Goal: Communication & Community: Connect with others

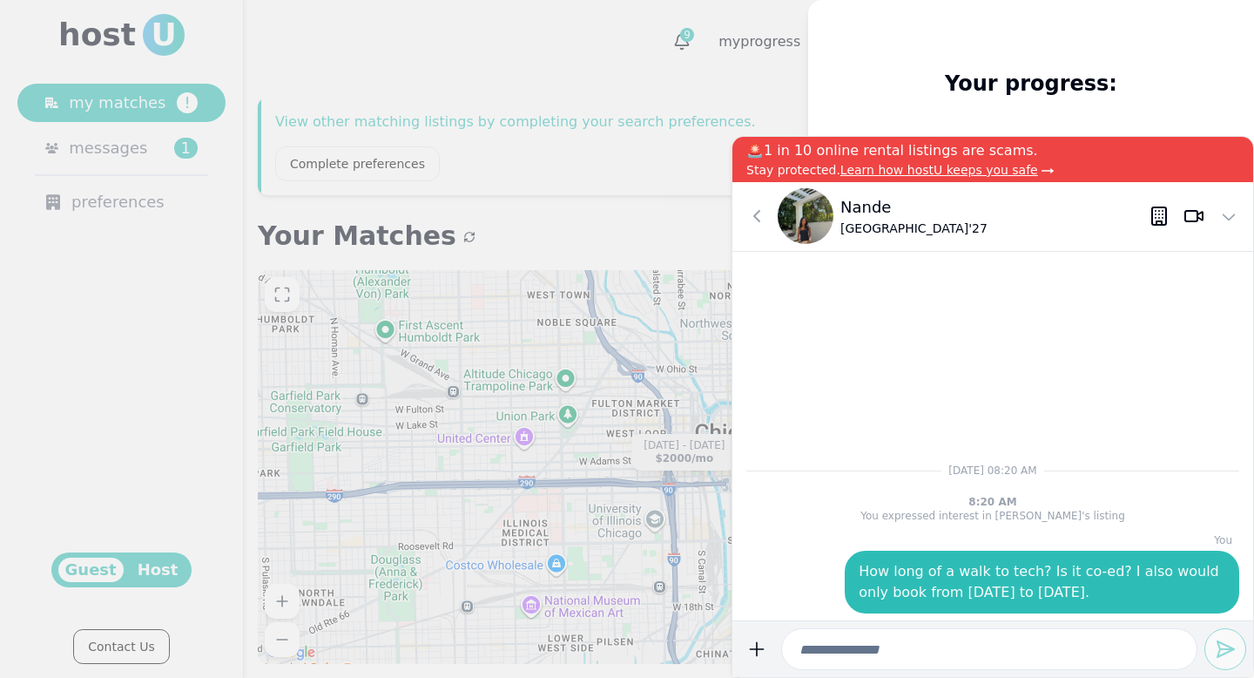
drag, startPoint x: 189, startPoint y: 343, endPoint x: 206, endPoint y: 362, distance: 25.3
click at [206, 362] on div at bounding box center [627, 339] width 1254 height 678
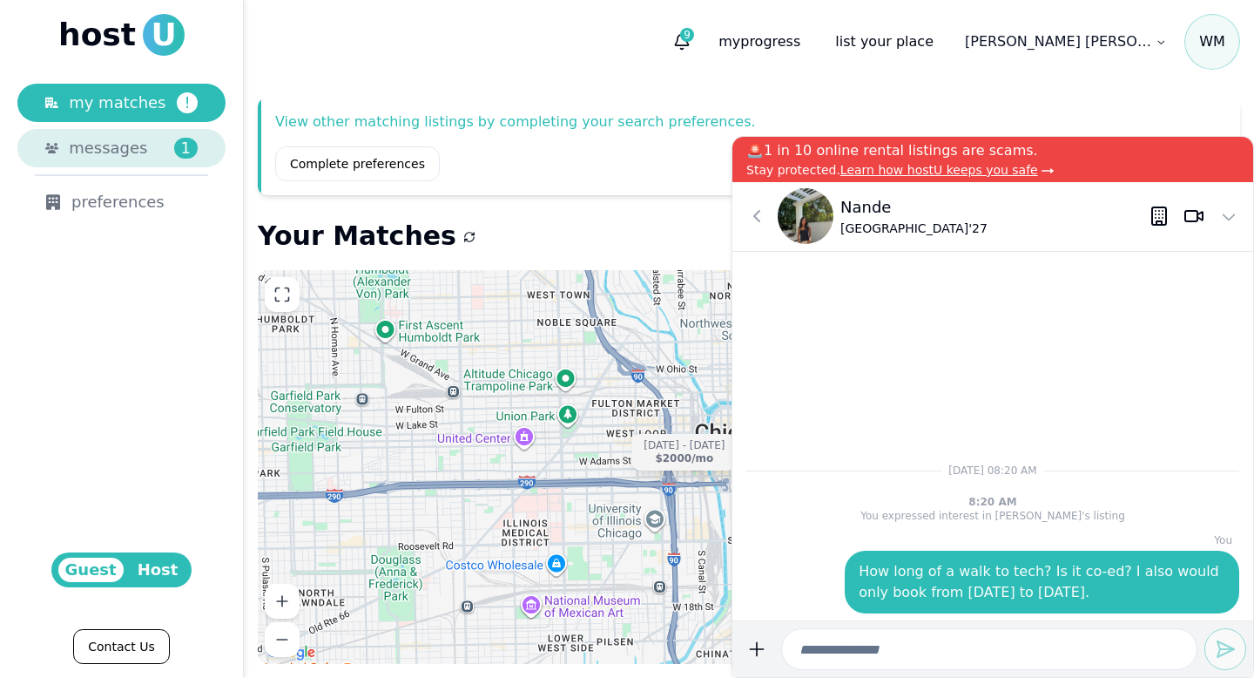
click at [128, 148] on span "messages" at bounding box center [108, 148] width 78 height 24
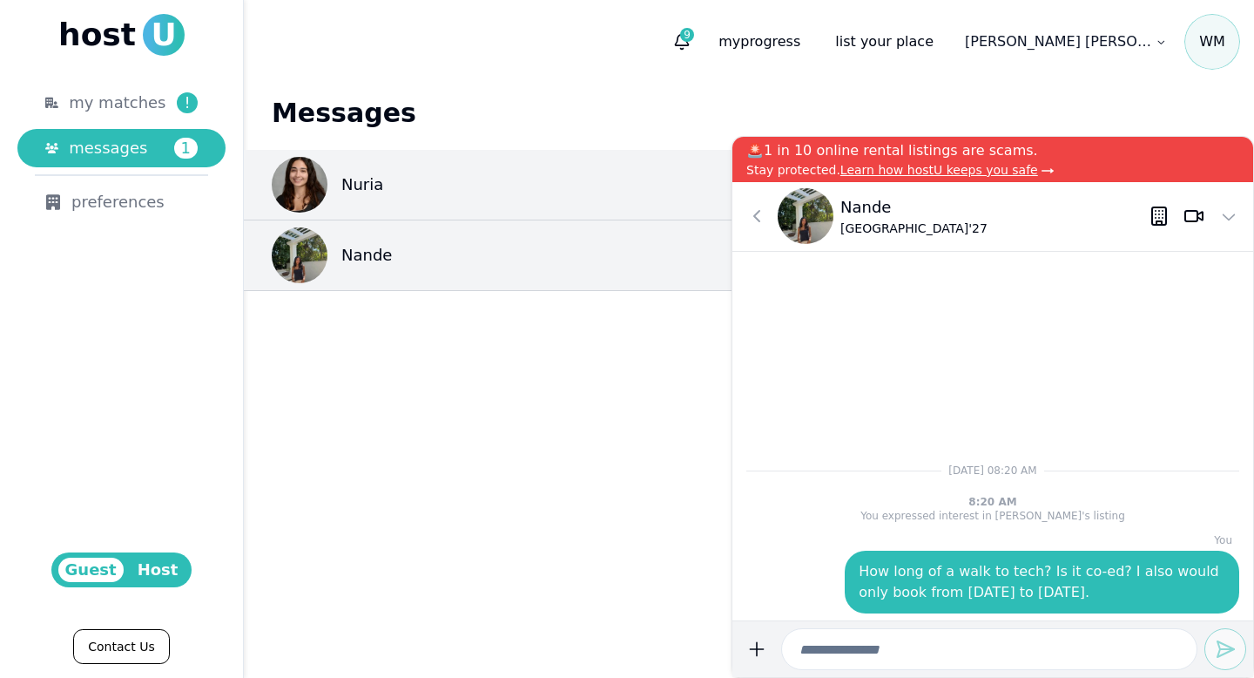
click at [829, 122] on h1 "Messages" at bounding box center [749, 113] width 955 height 31
click at [757, 228] on button at bounding box center [757, 216] width 35 height 35
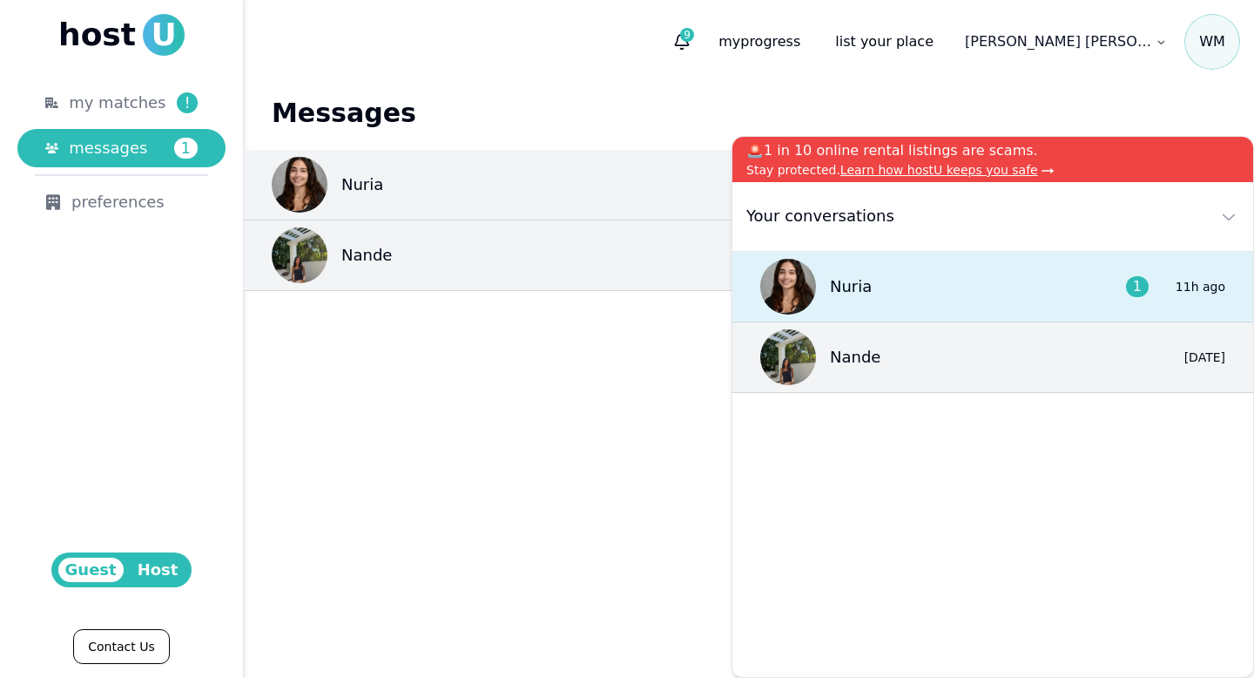
click at [1031, 306] on div "Nuria 1 11h ago" at bounding box center [993, 287] width 521 height 71
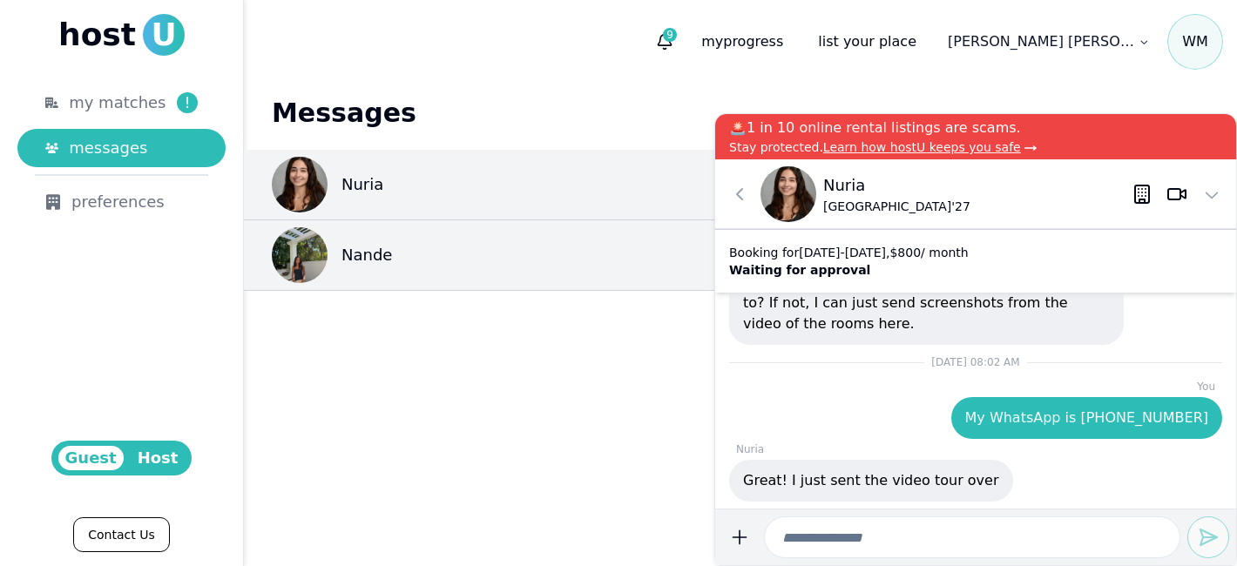
drag, startPoint x: 1031, startPoint y: 306, endPoint x: 1012, endPoint y: 286, distance: 27.7
click at [1012, 286] on div "Booking for [DATE] - [DATE] , $ 800 / month Waiting for approval" at bounding box center [975, 261] width 521 height 64
click at [1015, 284] on div "Booking for [DATE] - [DATE] , $ 800 / month Waiting for approval" at bounding box center [975, 261] width 521 height 64
click at [969, 269] on p "Waiting for approval" at bounding box center [849, 269] width 240 height 17
click at [924, 492] on div "Great! I just sent the video tour over" at bounding box center [871, 481] width 284 height 42
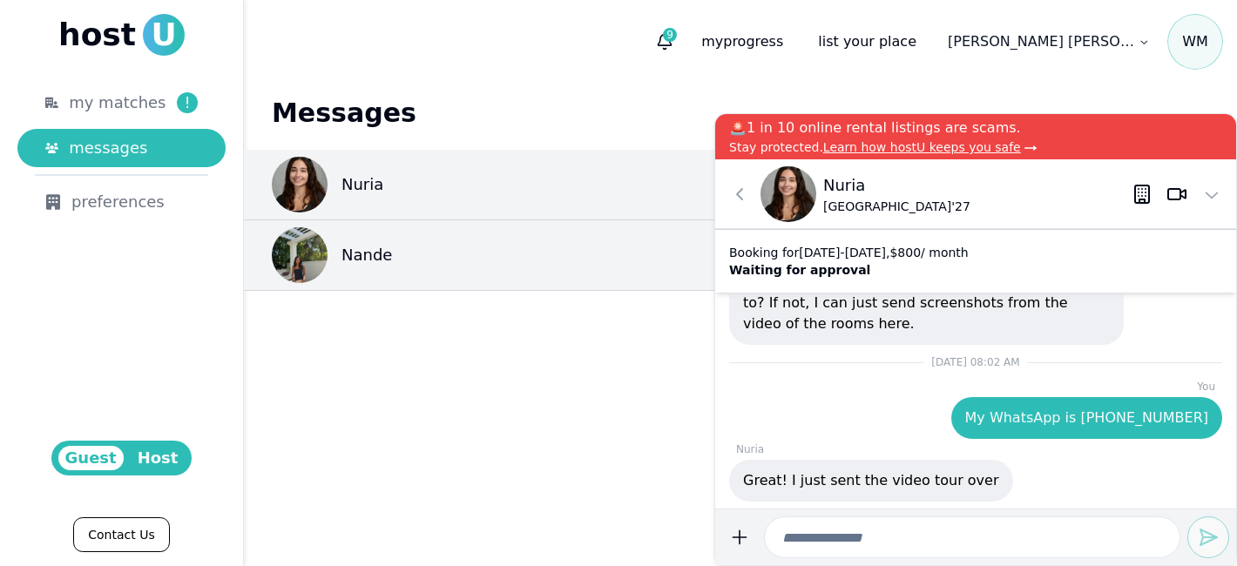
click at [924, 492] on div "Great! I just sent the video tour over" at bounding box center [871, 481] width 284 height 42
click at [923, 484] on p "Great! I just sent the video tour over" at bounding box center [871, 480] width 256 height 21
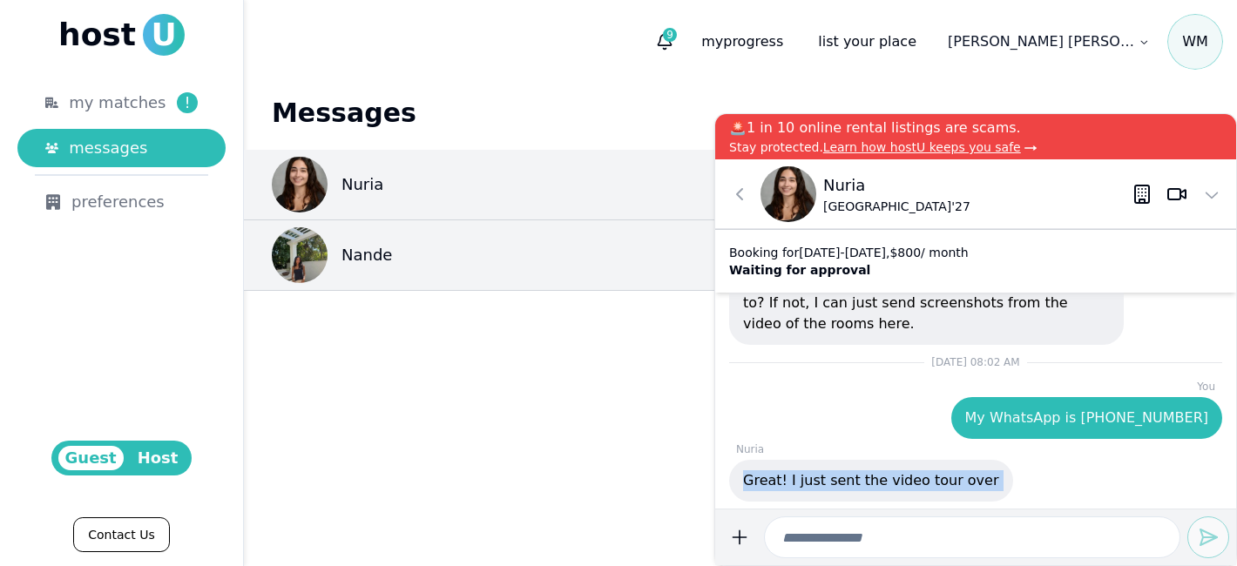
click at [858, 463] on div "Great! I just sent the video tour over" at bounding box center [871, 481] width 284 height 42
click at [859, 485] on p "Great! I just sent the video tour over" at bounding box center [871, 480] width 256 height 21
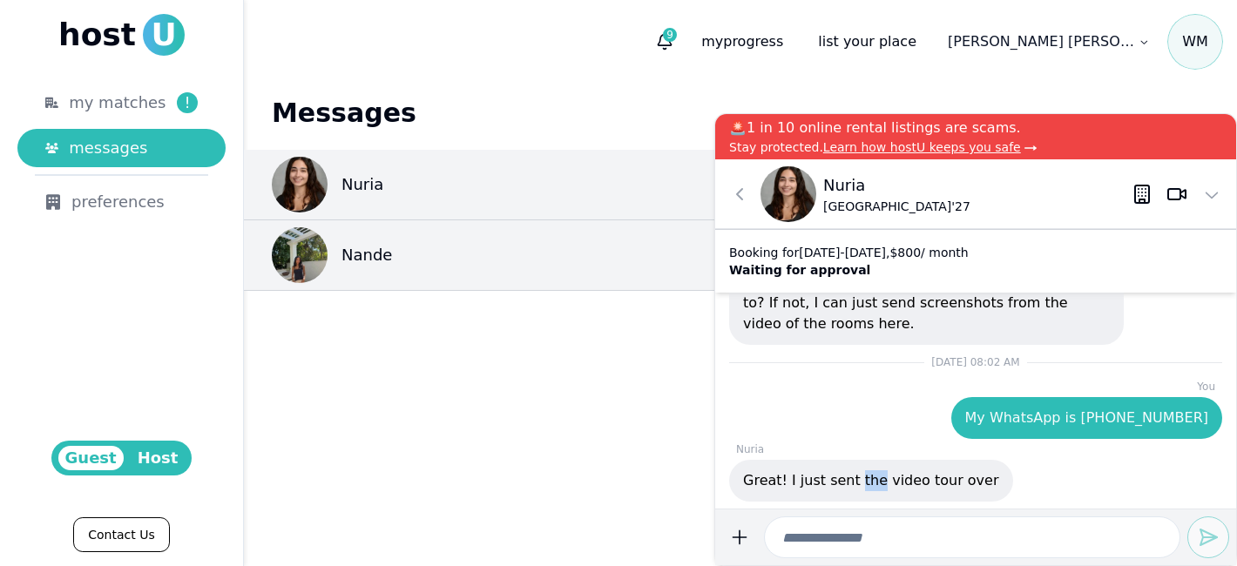
click at [859, 485] on p "Great! I just sent the video tour over" at bounding box center [871, 480] width 256 height 21
click at [833, 479] on p "Great! I just sent the video tour over" at bounding box center [871, 480] width 256 height 21
click at [853, 481] on p "Great! I just sent the video tour over" at bounding box center [871, 480] width 256 height 21
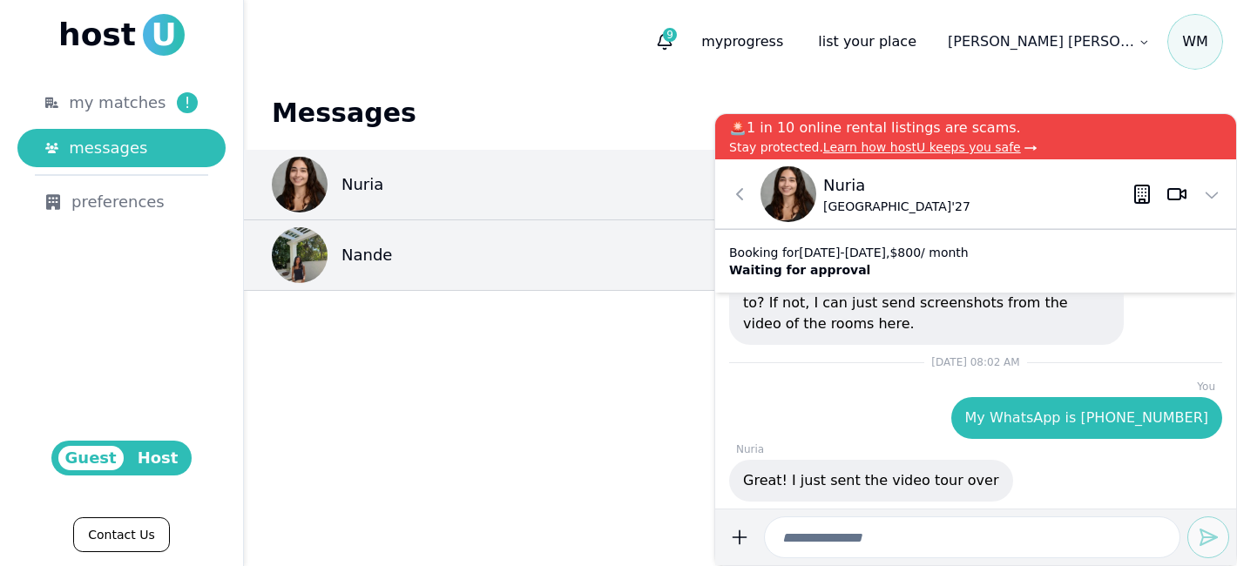
click at [853, 481] on p "Great! I just sent the video tour over" at bounding box center [871, 480] width 256 height 21
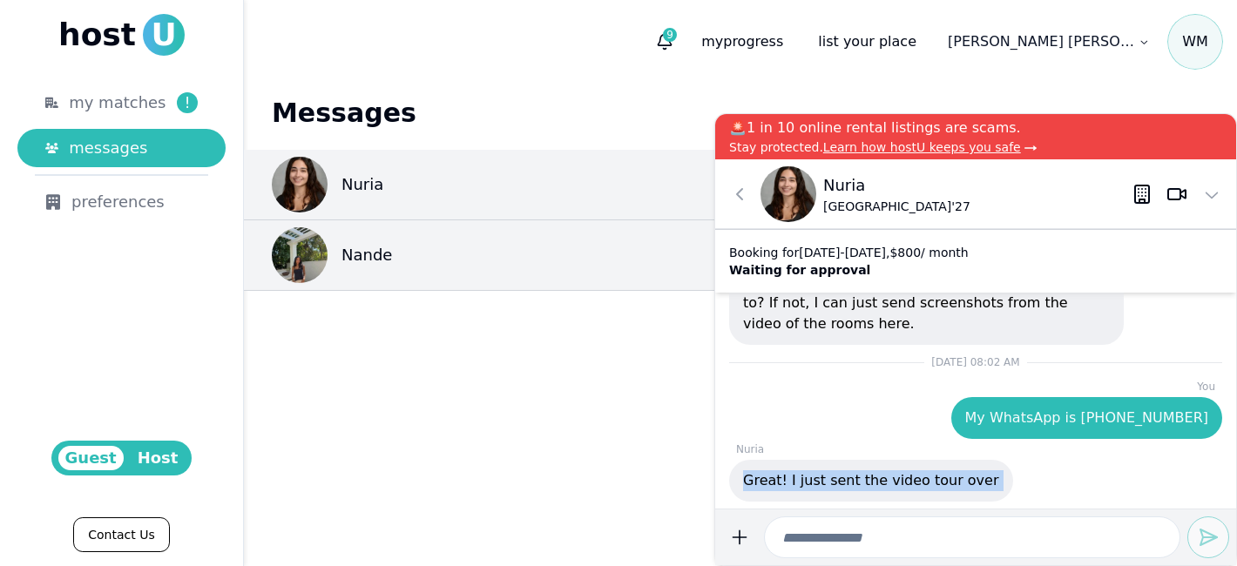
click at [853, 481] on p "Great! I just sent the video tour over" at bounding box center [871, 480] width 256 height 21
click at [611, 410] on main "Messages Nuria 0 11h ago Nande 0 [DATE]" at bounding box center [740, 325] width 993 height 483
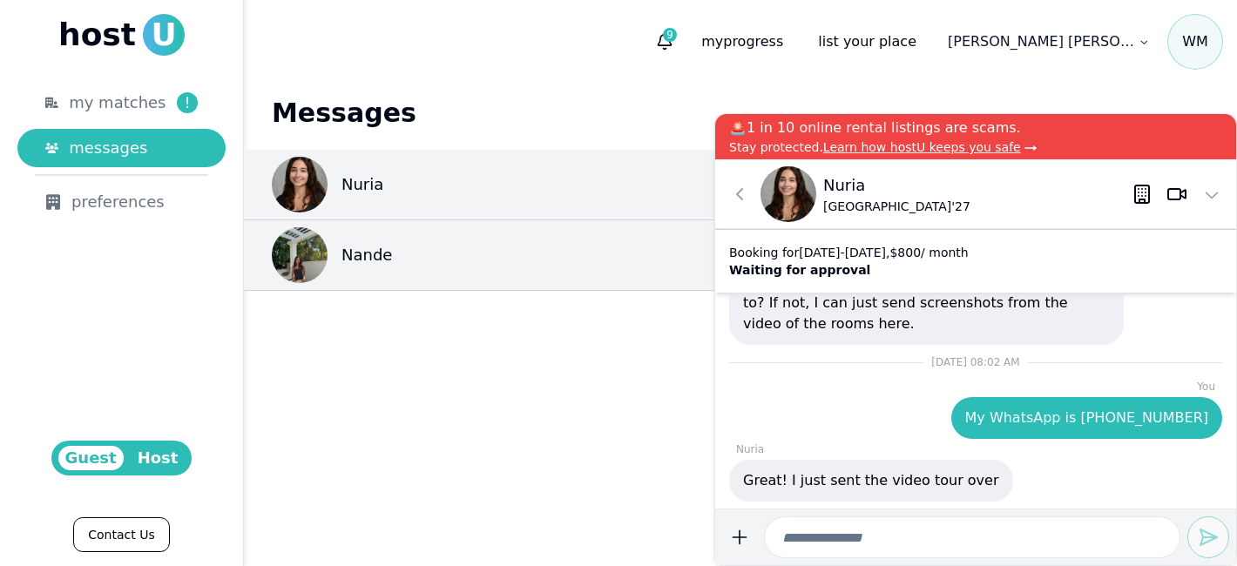
click at [496, 294] on main "Messages Nuria 0 11h ago Nande 0 [DATE]" at bounding box center [740, 325] width 993 height 483
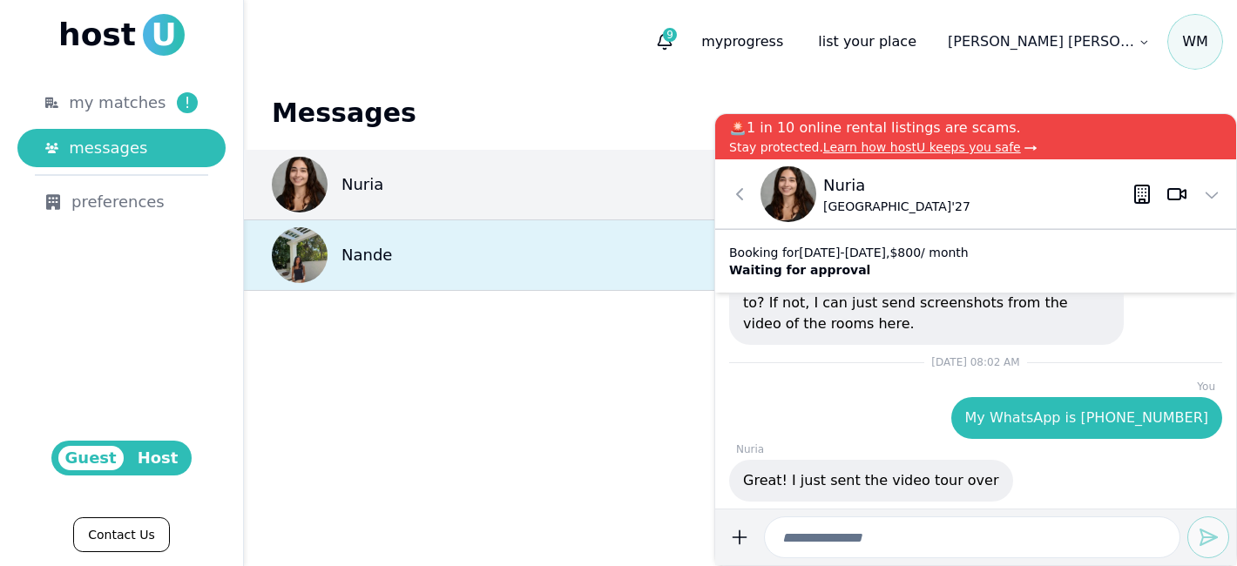
click at [492, 289] on div "Nande 0 [DATE]" at bounding box center [740, 255] width 993 height 71
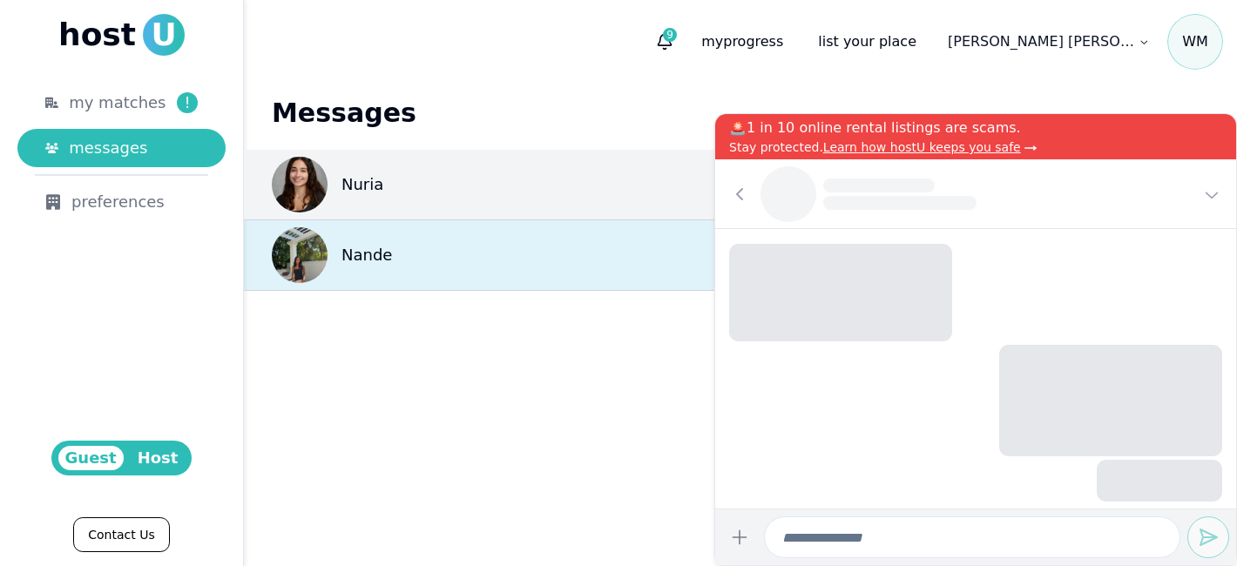
click at [492, 289] on div "Nande 0 [DATE]" at bounding box center [740, 255] width 993 height 71
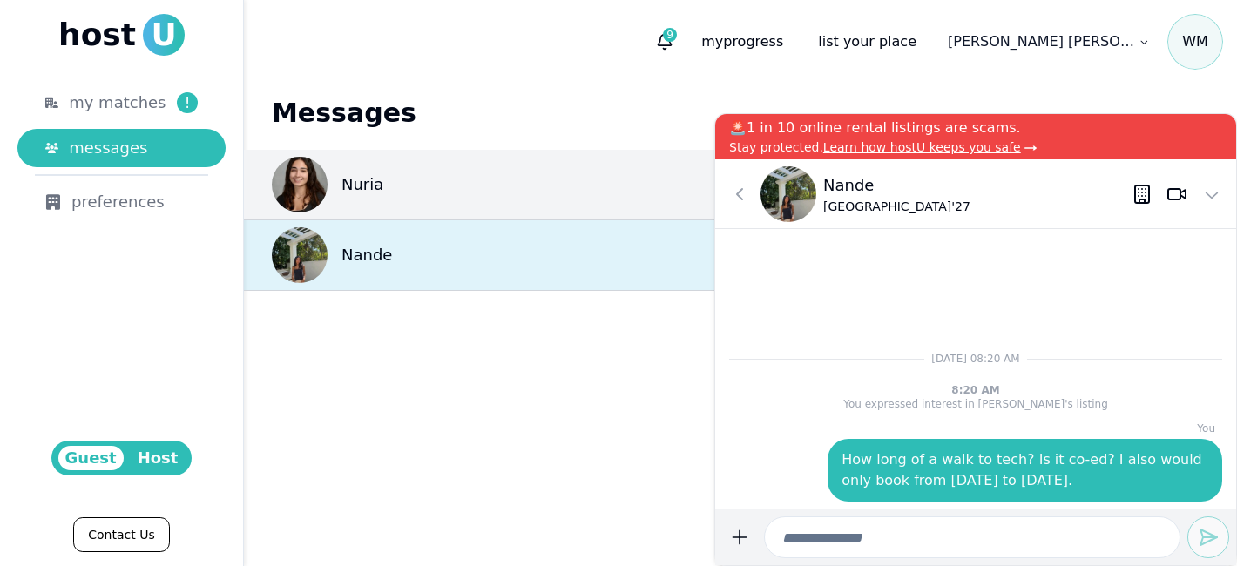
click at [492, 289] on div "Nande 0 [DATE]" at bounding box center [740, 255] width 993 height 71
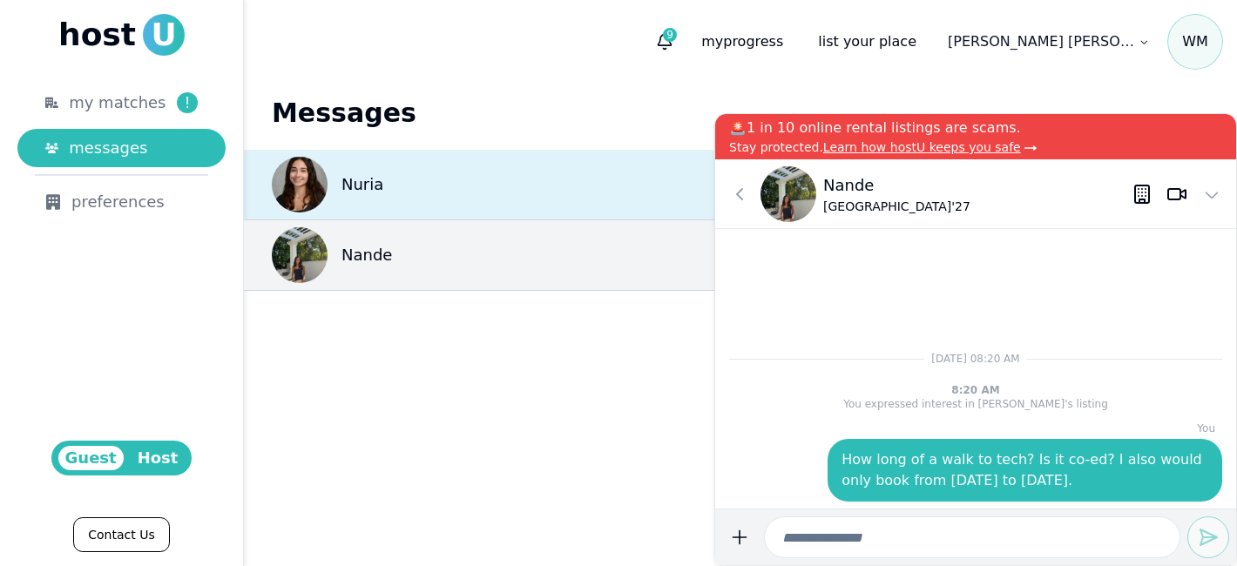
click at [413, 189] on div "Nuria 0 11h ago" at bounding box center [740, 185] width 993 height 71
